Goal: Find specific page/section: Find specific page/section

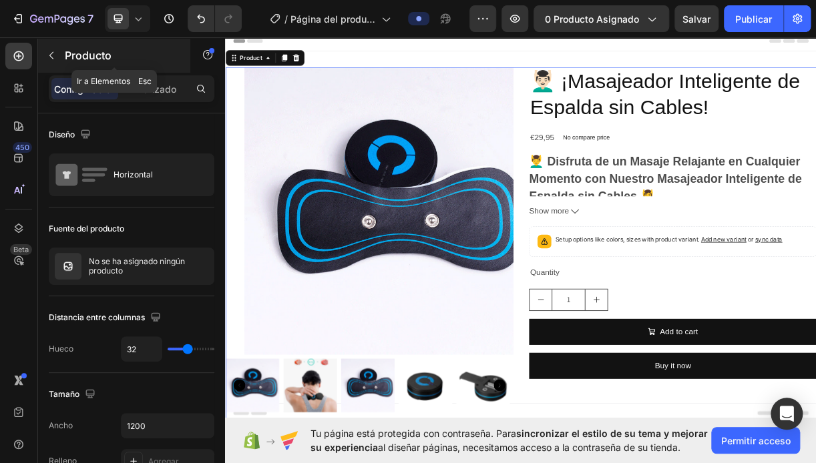
click at [90, 62] on p "Producto" at bounding box center [121, 55] width 113 height 16
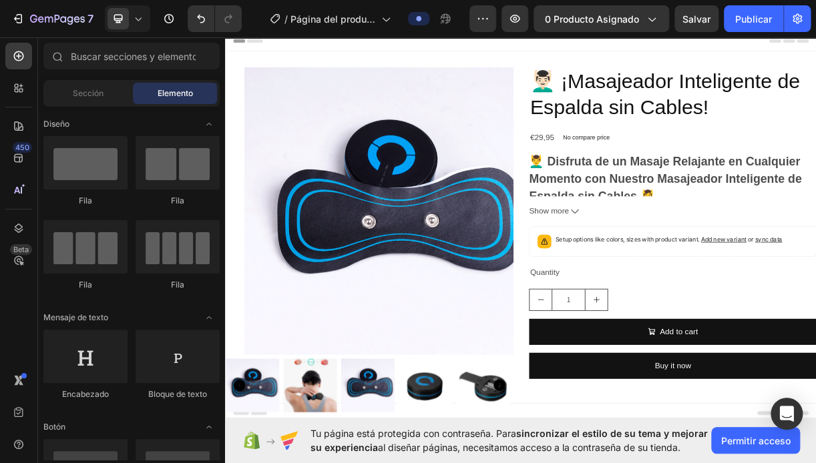
click at [159, 91] on span "Elemento" at bounding box center [175, 93] width 35 height 12
click at [158, 91] on span "Elemento" at bounding box center [175, 93] width 35 height 12
click at [83, 92] on span "Sección" at bounding box center [88, 93] width 31 height 12
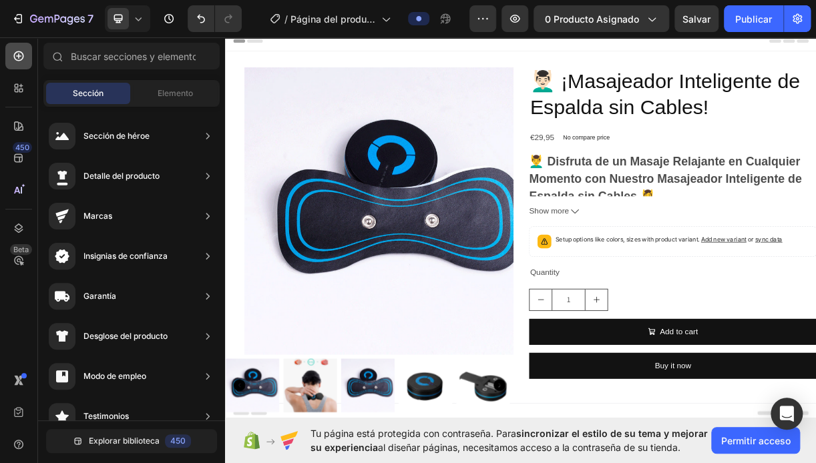
click at [18, 60] on icon at bounding box center [19, 56] width 10 height 10
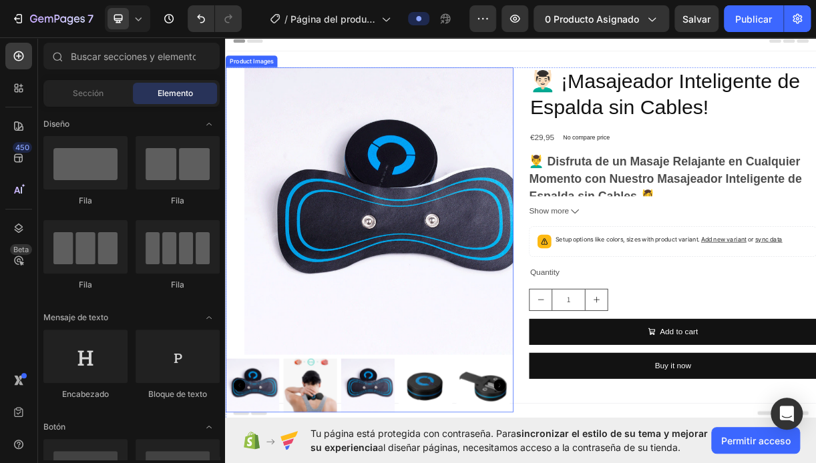
click at [262, 135] on img at bounding box center [445, 275] width 390 height 390
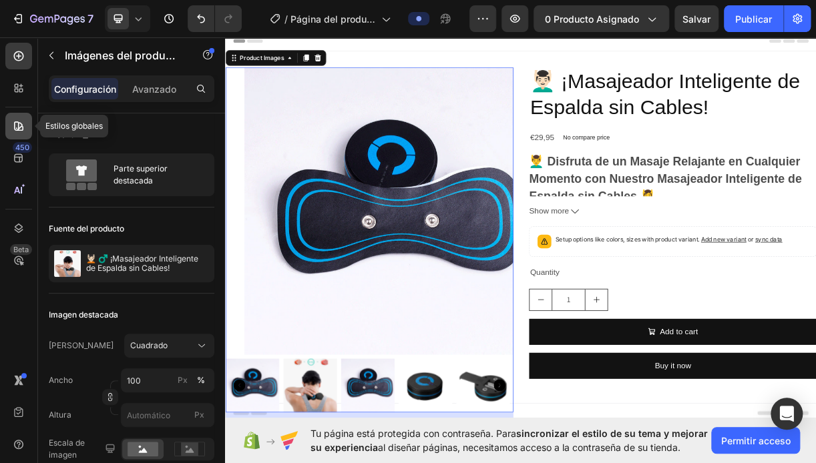
click at [15, 131] on icon at bounding box center [18, 125] width 13 height 13
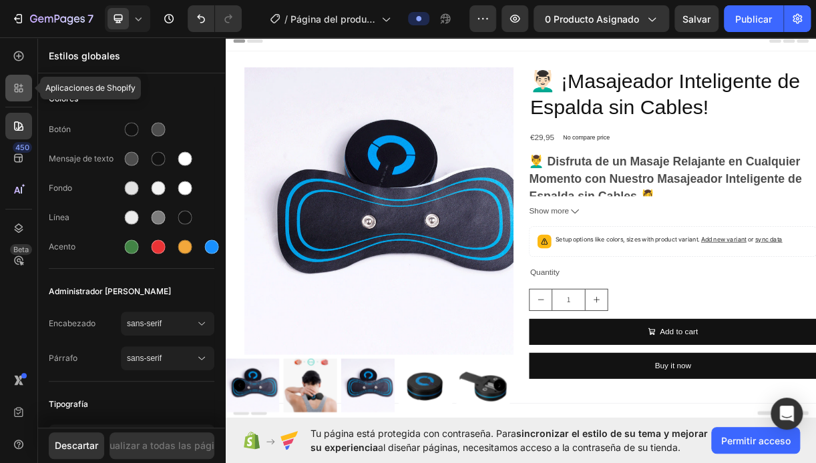
click at [21, 87] on icon at bounding box center [18, 87] width 13 height 13
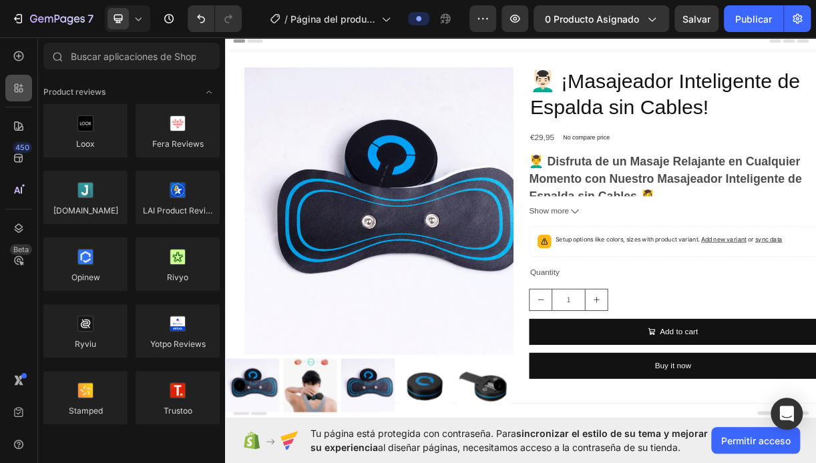
scroll to position [1535, 0]
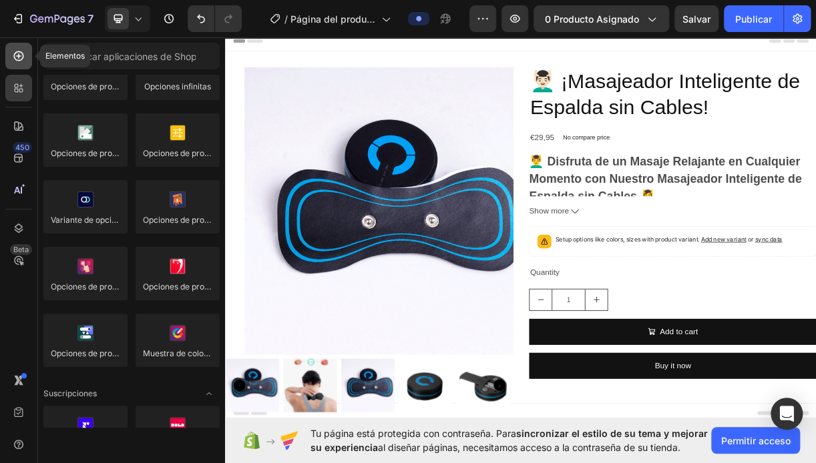
click at [21, 61] on icon at bounding box center [18, 55] width 13 height 13
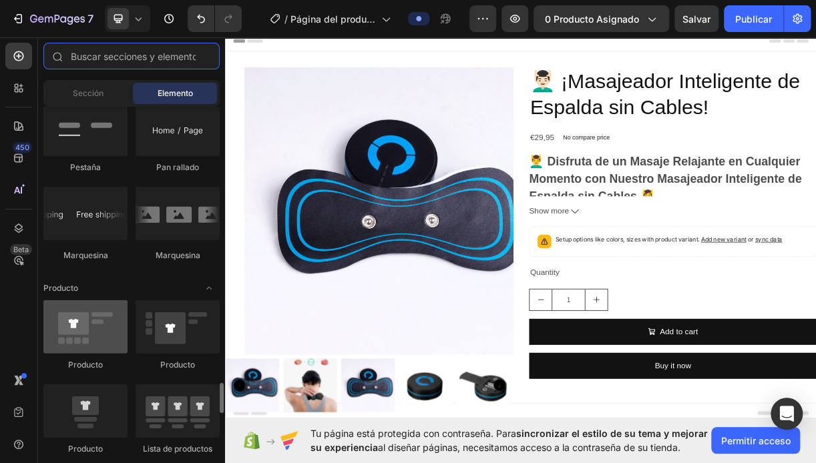
scroll to position [1669, 0]
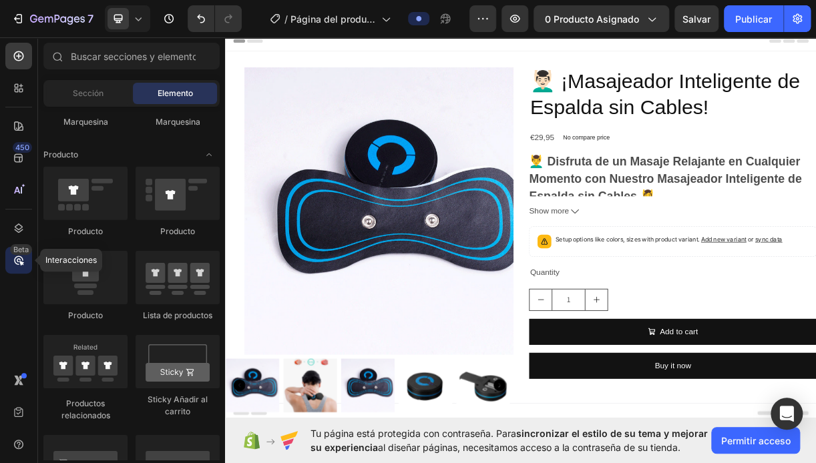
click at [21, 250] on div "Beta" at bounding box center [21, 249] width 22 height 11
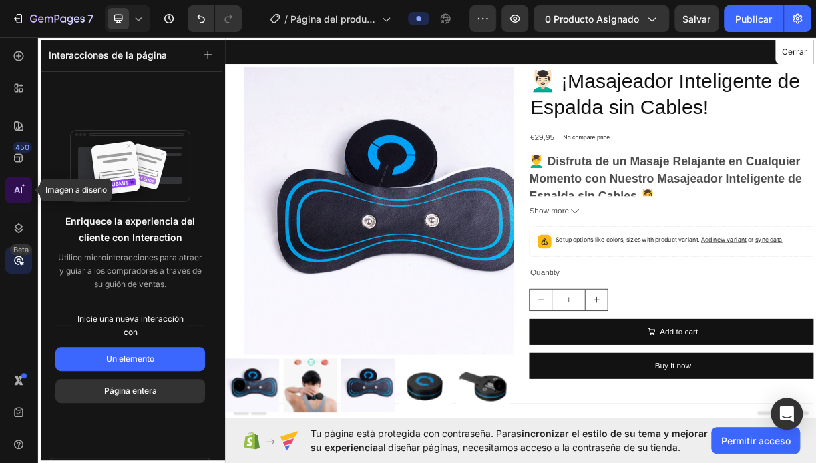
click at [21, 192] on icon at bounding box center [21, 190] width 1 height 7
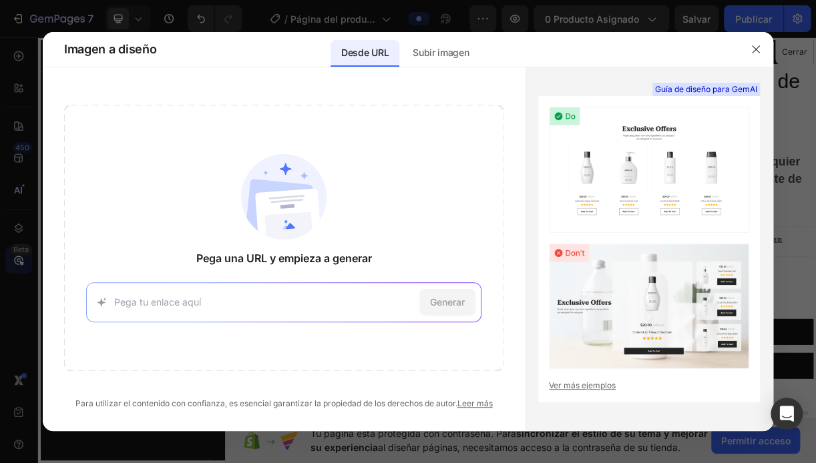
click at [21, 156] on div at bounding box center [408, 231] width 816 height 463
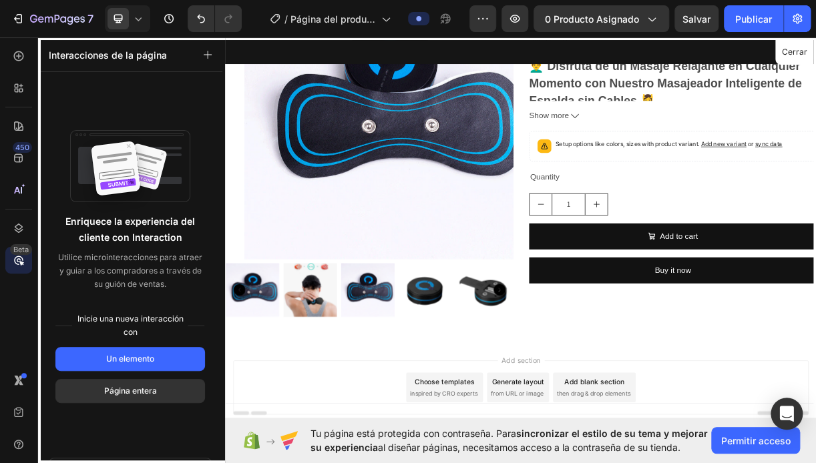
scroll to position [133, 0]
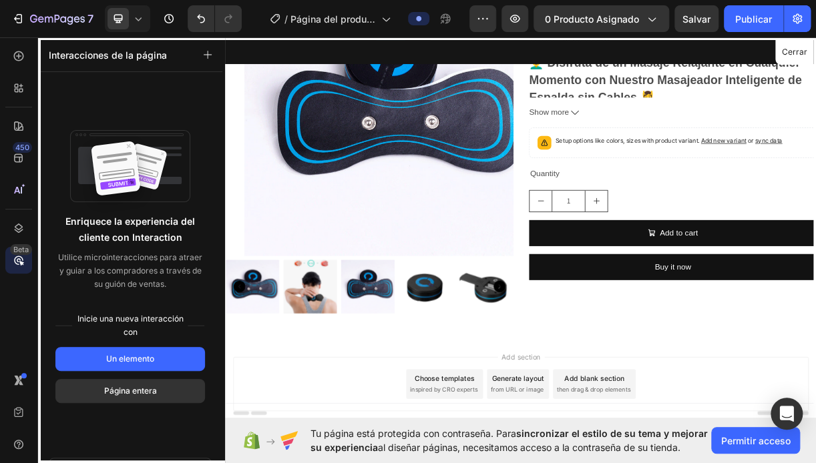
click at [717, 264] on div at bounding box center [625, 297] width 801 height 532
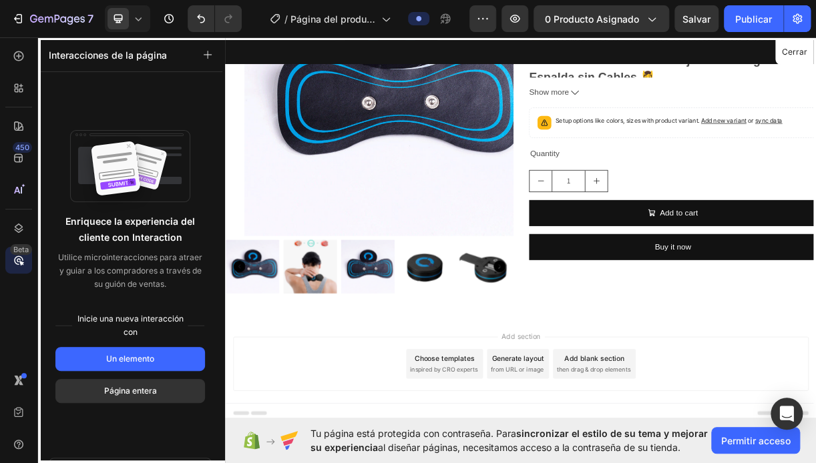
scroll to position [176, 0]
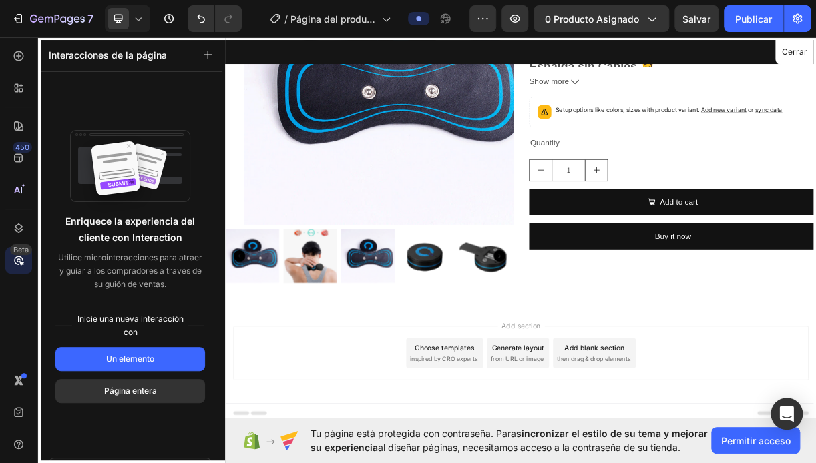
drag, startPoint x: 760, startPoint y: 438, endPoint x: 778, endPoint y: 433, distance: 19.4
click at [762, 435] on div at bounding box center [625, 297] width 801 height 532
click at [809, 428] on div at bounding box center [625, 297] width 801 height 532
drag, startPoint x: 789, startPoint y: 400, endPoint x: 780, endPoint y: 396, distance: 9.6
drag, startPoint x: 780, startPoint y: 396, endPoint x: 818, endPoint y: 433, distance: 52.9
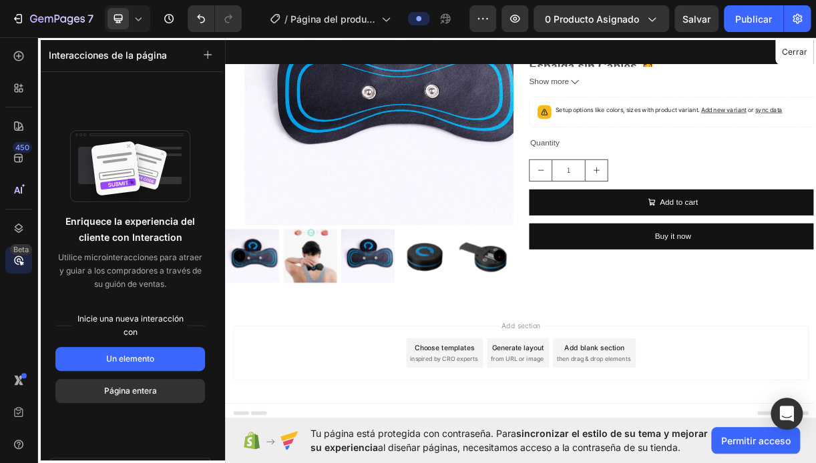
click at [815, 433] on div at bounding box center [625, 297] width 801 height 532
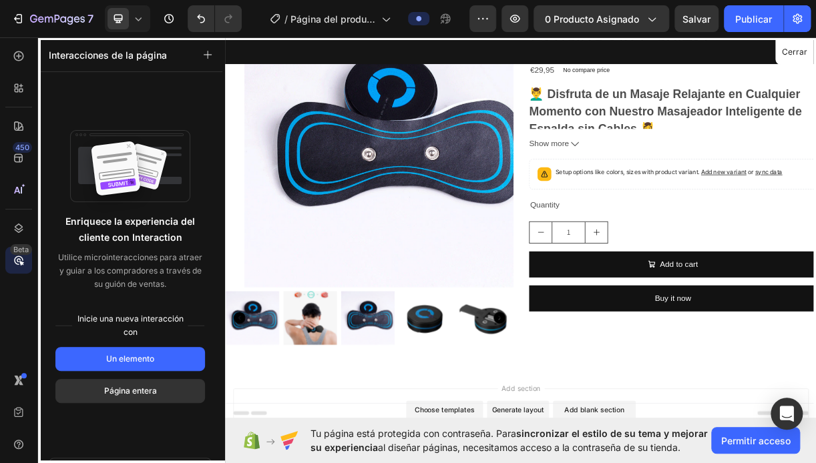
scroll to position [0, 0]
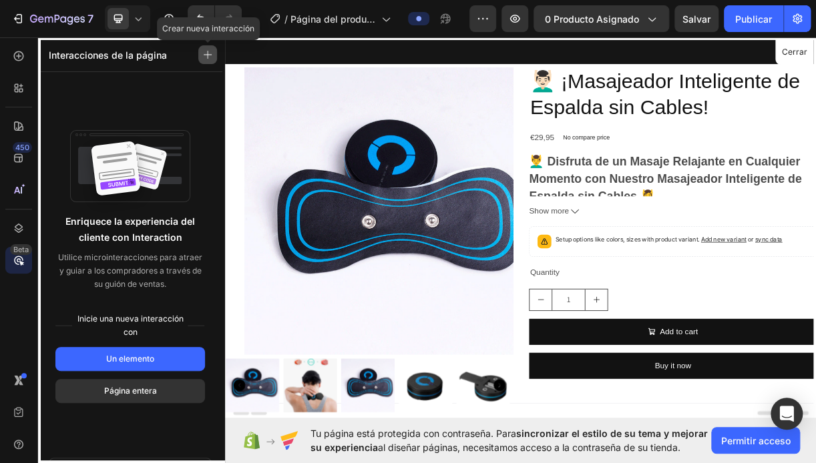
click at [208, 54] on icon "button" at bounding box center [207, 54] width 9 height 9
click at [373, 125] on div at bounding box center [625, 297] width 801 height 532
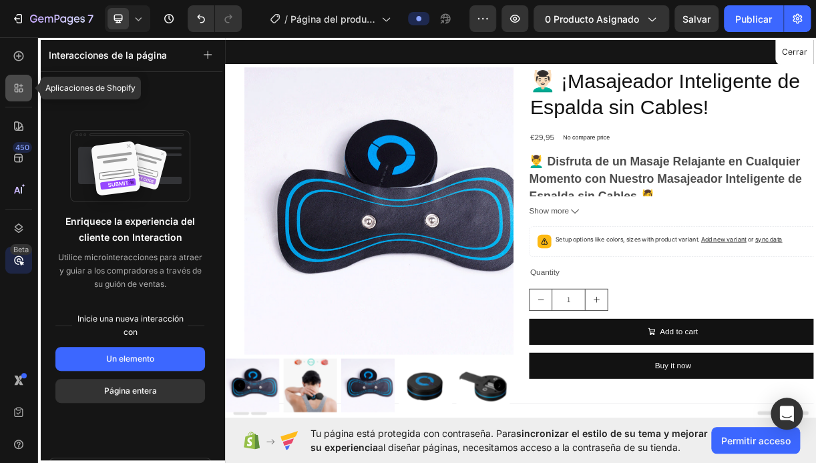
click at [21, 89] on icon at bounding box center [21, 91] width 4 height 4
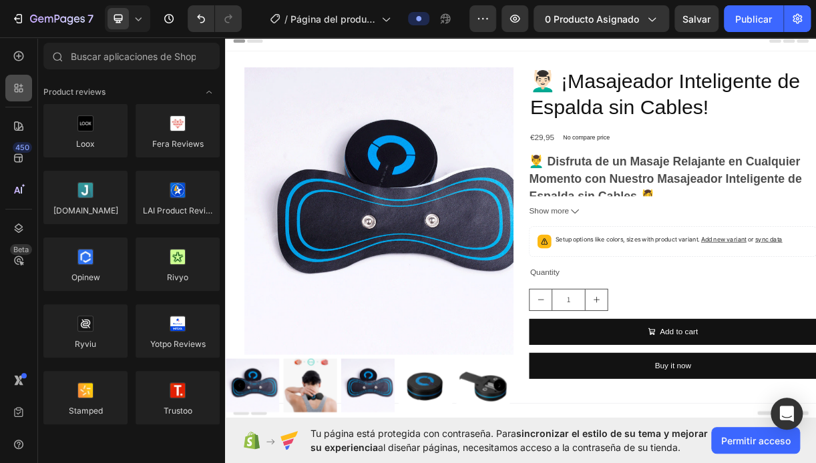
scroll to position [1669, 0]
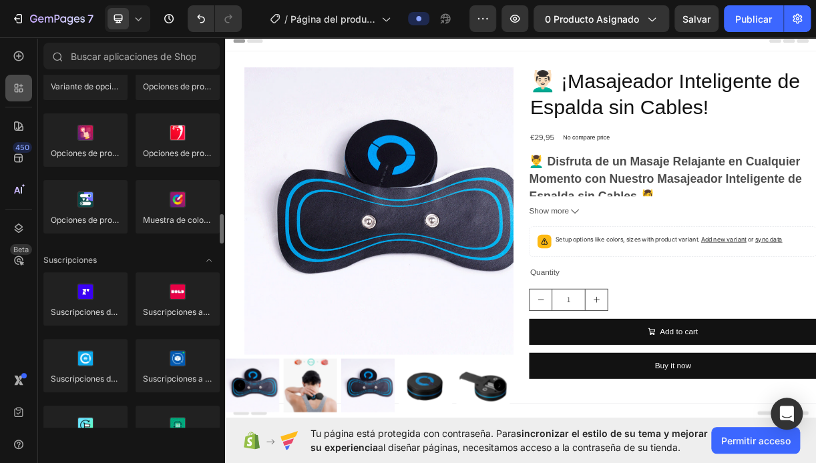
click at [24, 88] on icon at bounding box center [18, 87] width 13 height 13
click at [14, 57] on icon at bounding box center [19, 56] width 10 height 10
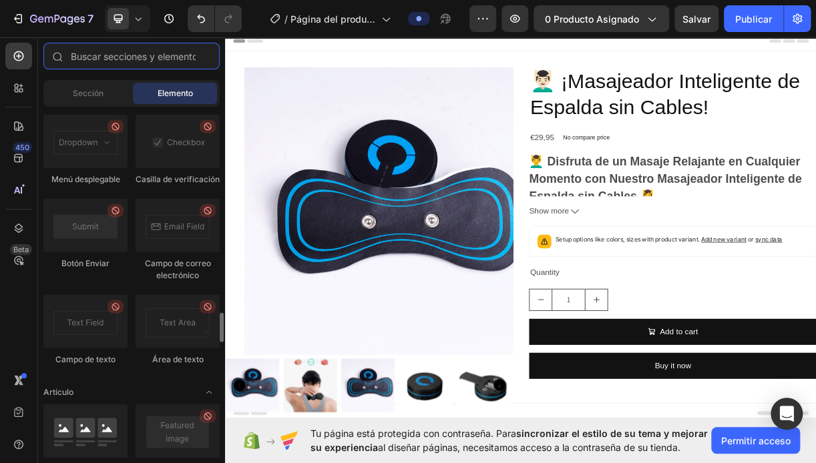
scroll to position [3270, 0]
